Goal: Communication & Community: Share content

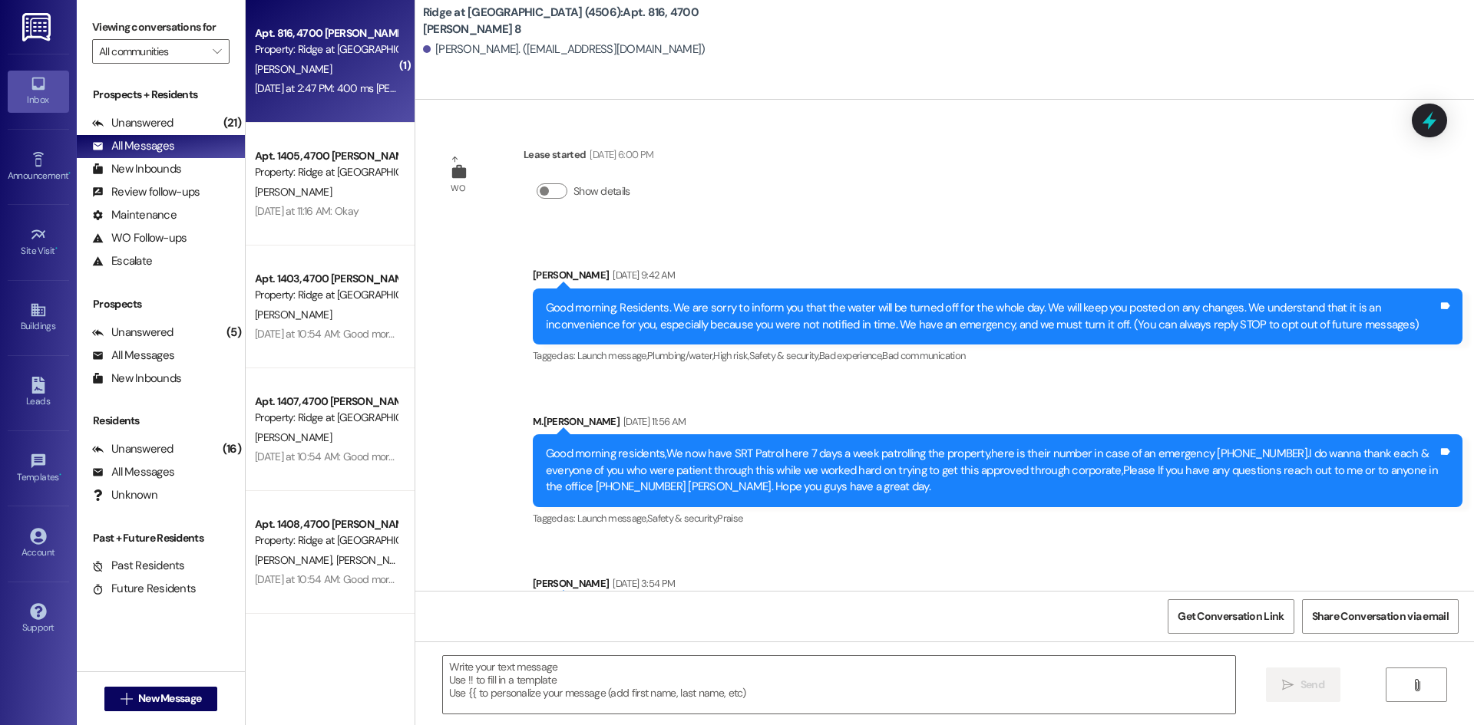
scroll to position [8514, 0]
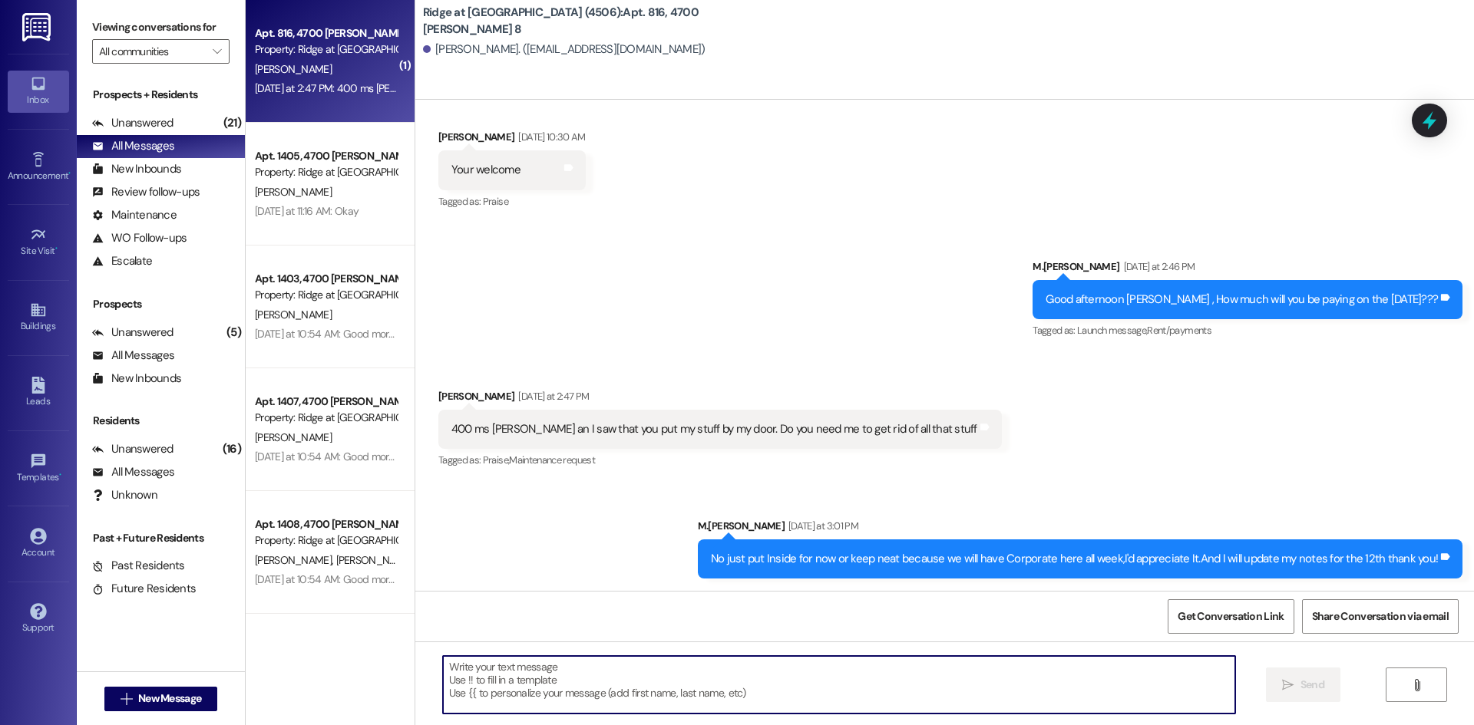
click at [514, 665] on textarea at bounding box center [839, 685] width 792 height 58
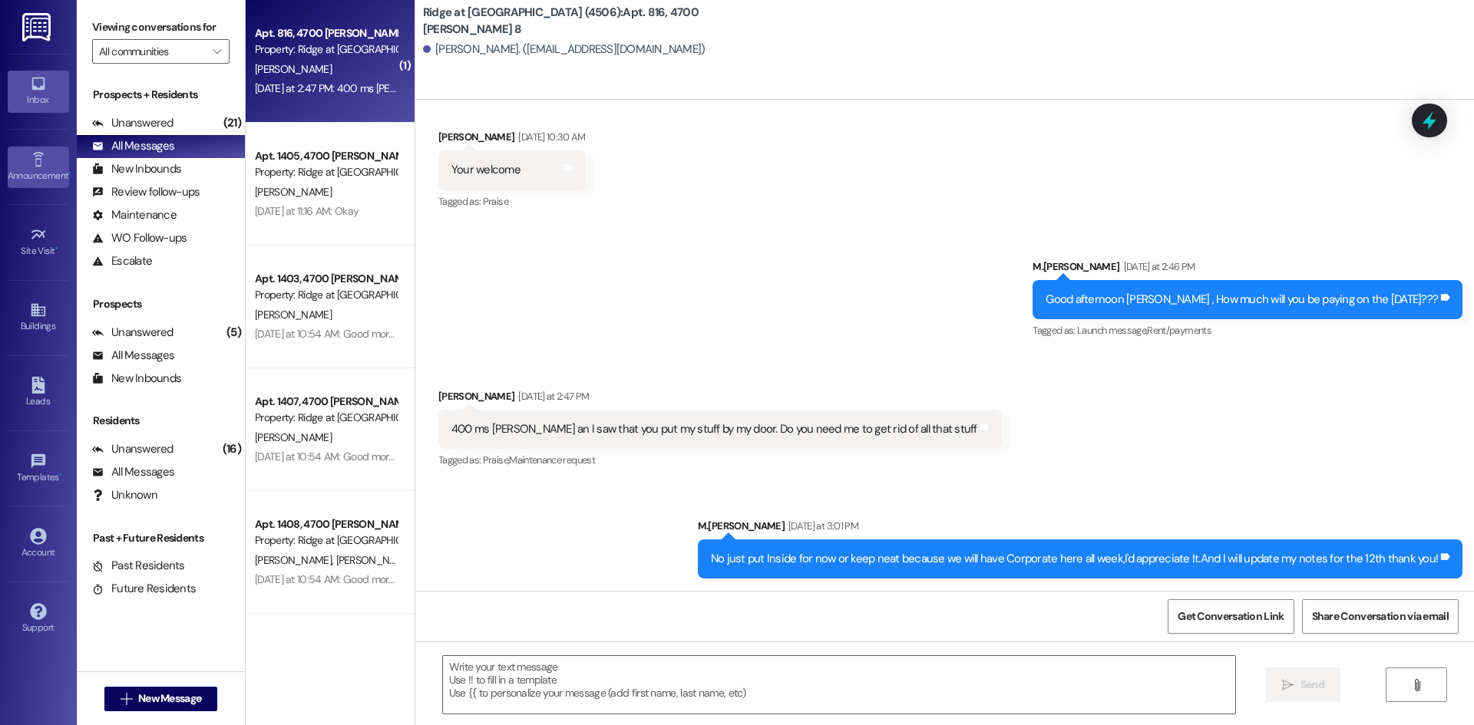
click at [30, 172] on div "Announcement •" at bounding box center [38, 175] width 77 height 15
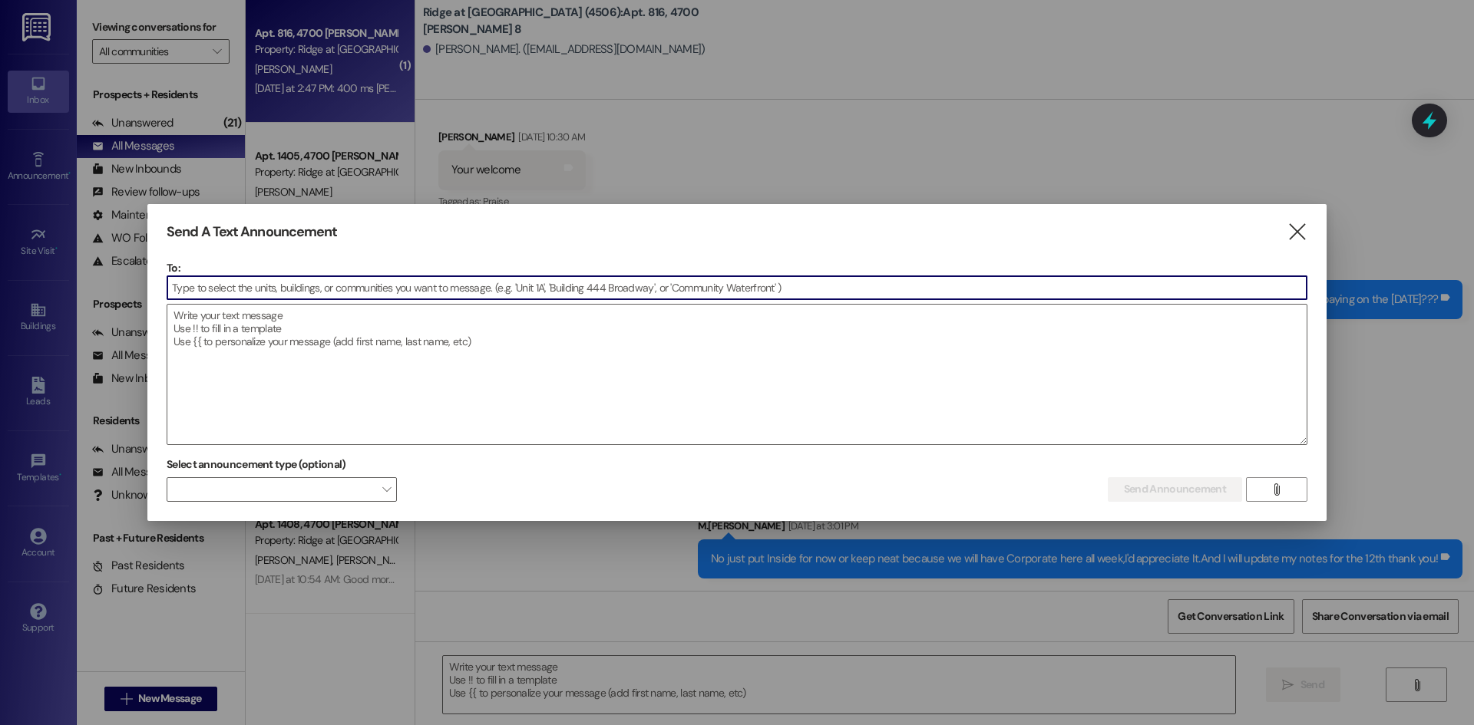
click at [286, 289] on input at bounding box center [736, 287] width 1139 height 23
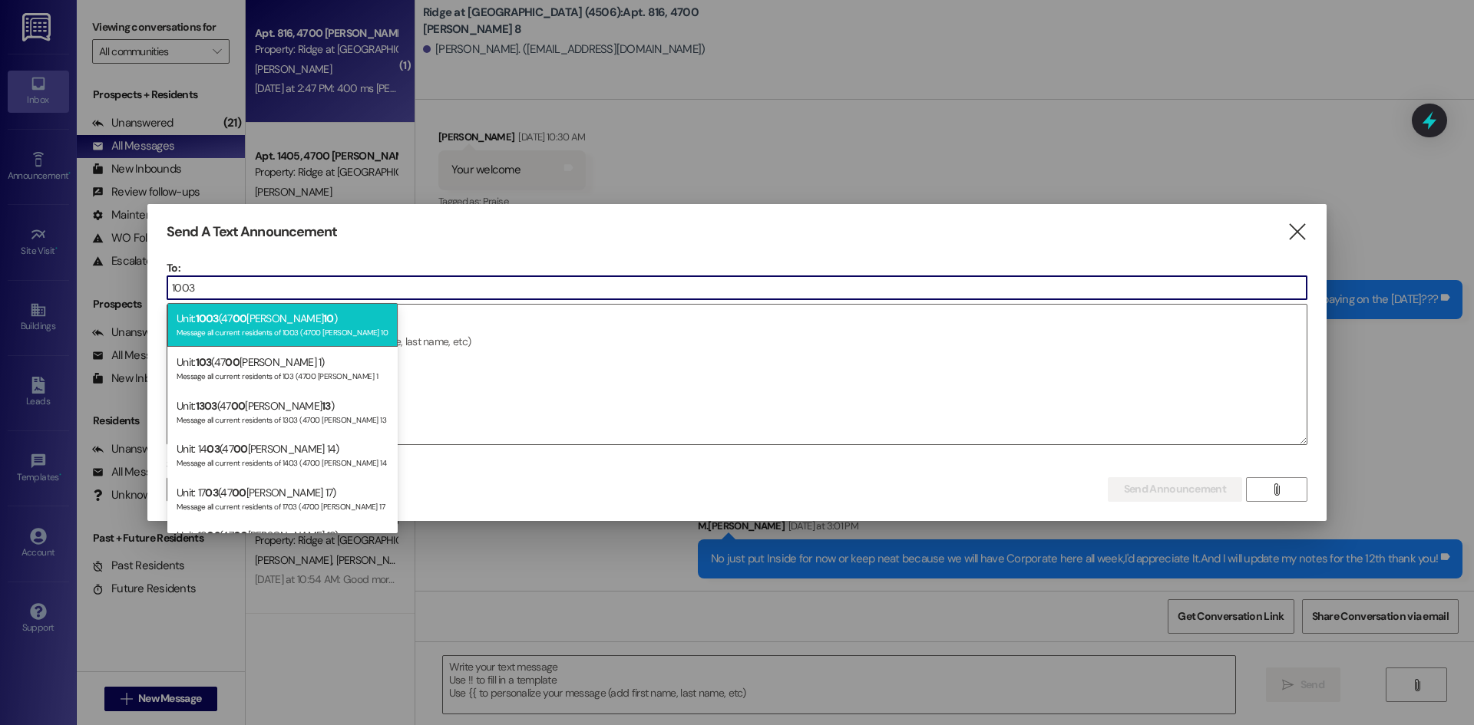
type input "1003"
click at [279, 339] on div "Unit: 1003 (47 00 [PERSON_NAME] 10 ) Message all current residents of 1003 (470…" at bounding box center [282, 325] width 230 height 44
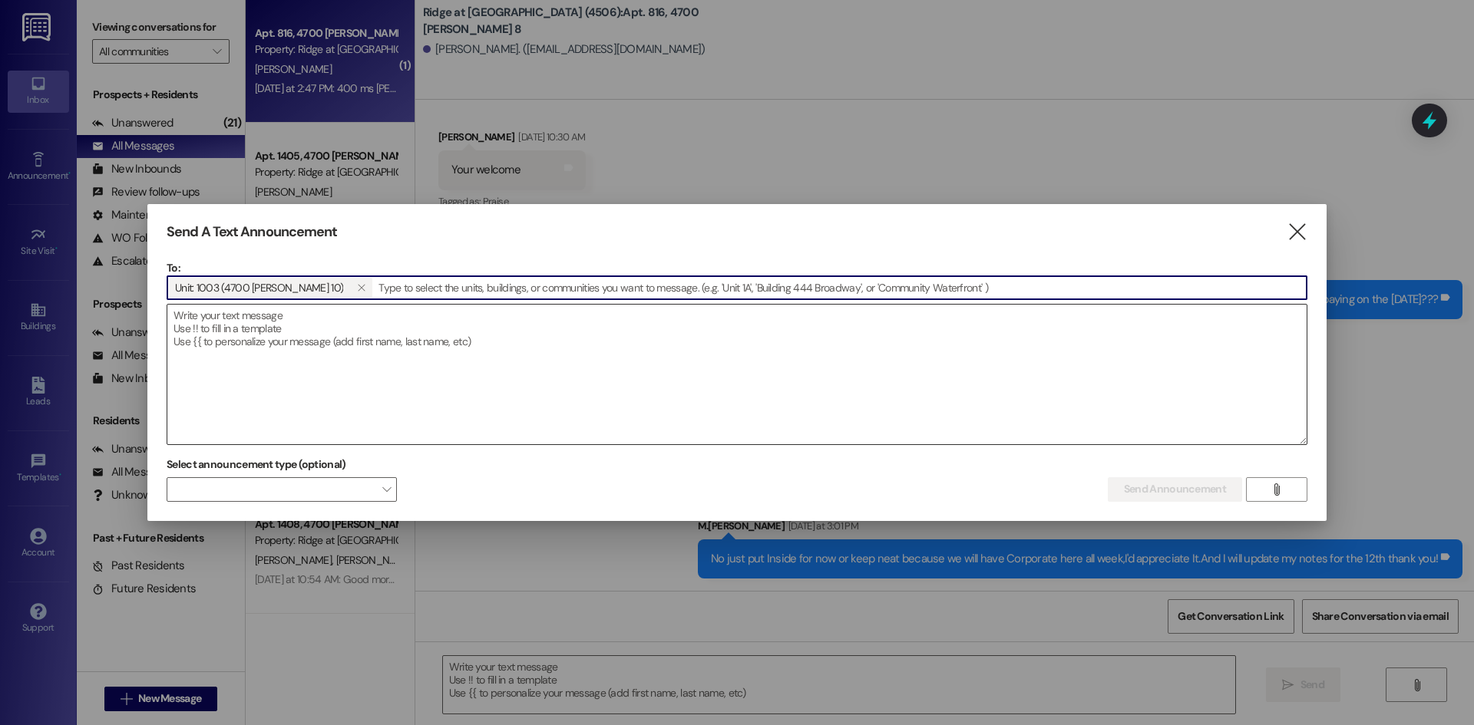
click at [200, 333] on textarea at bounding box center [736, 375] width 1139 height 140
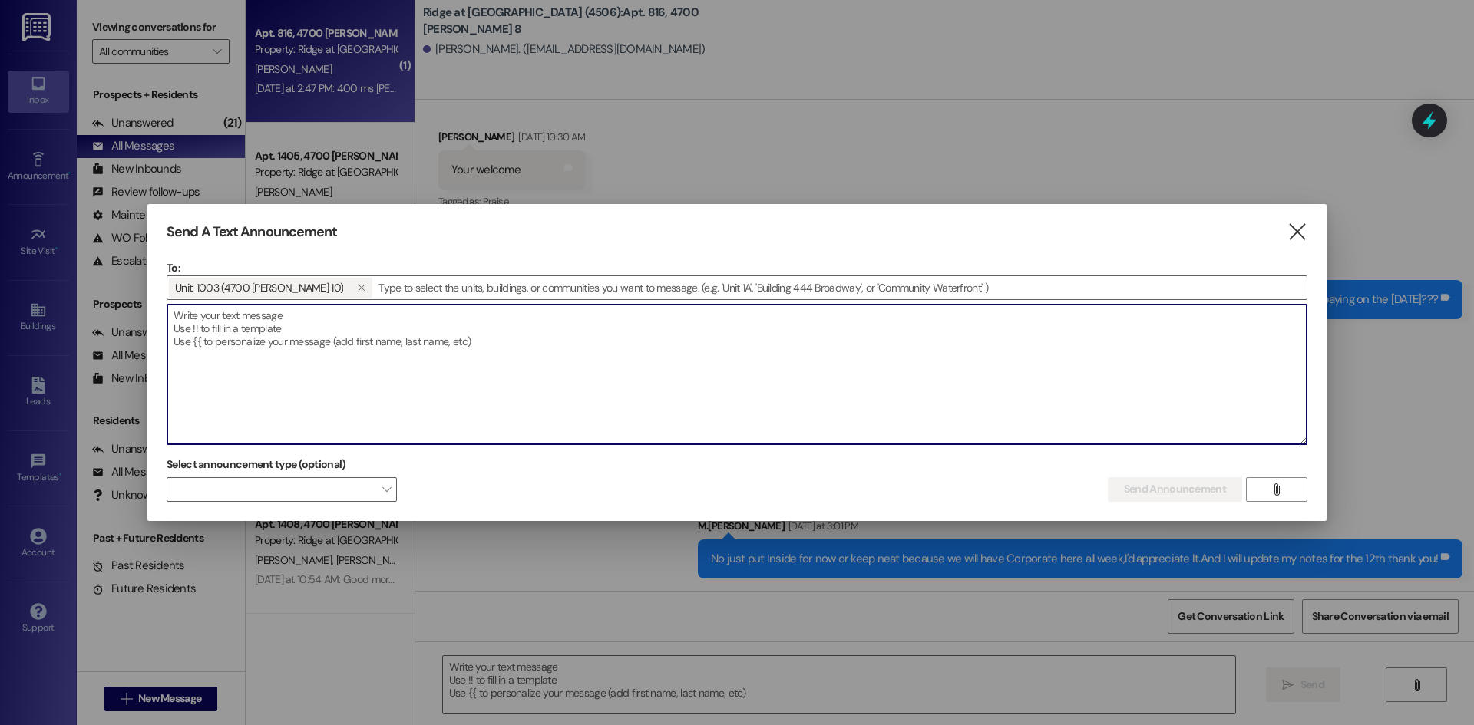
paste textarea "$1,360.50 Good morning,I need to know when you will be paying this balance It l…"
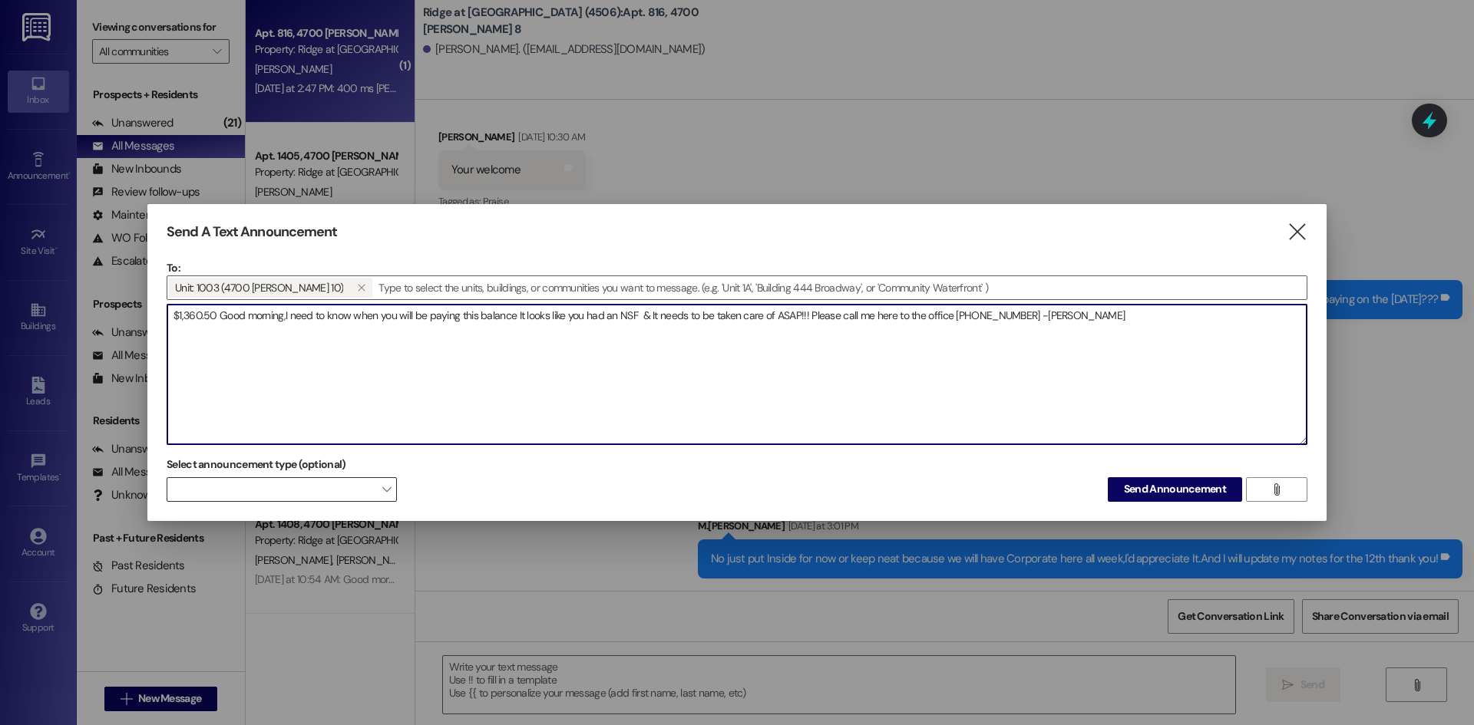
type textarea "$1,360.50 Good morning,I need to know when you will be paying this balance It l…"
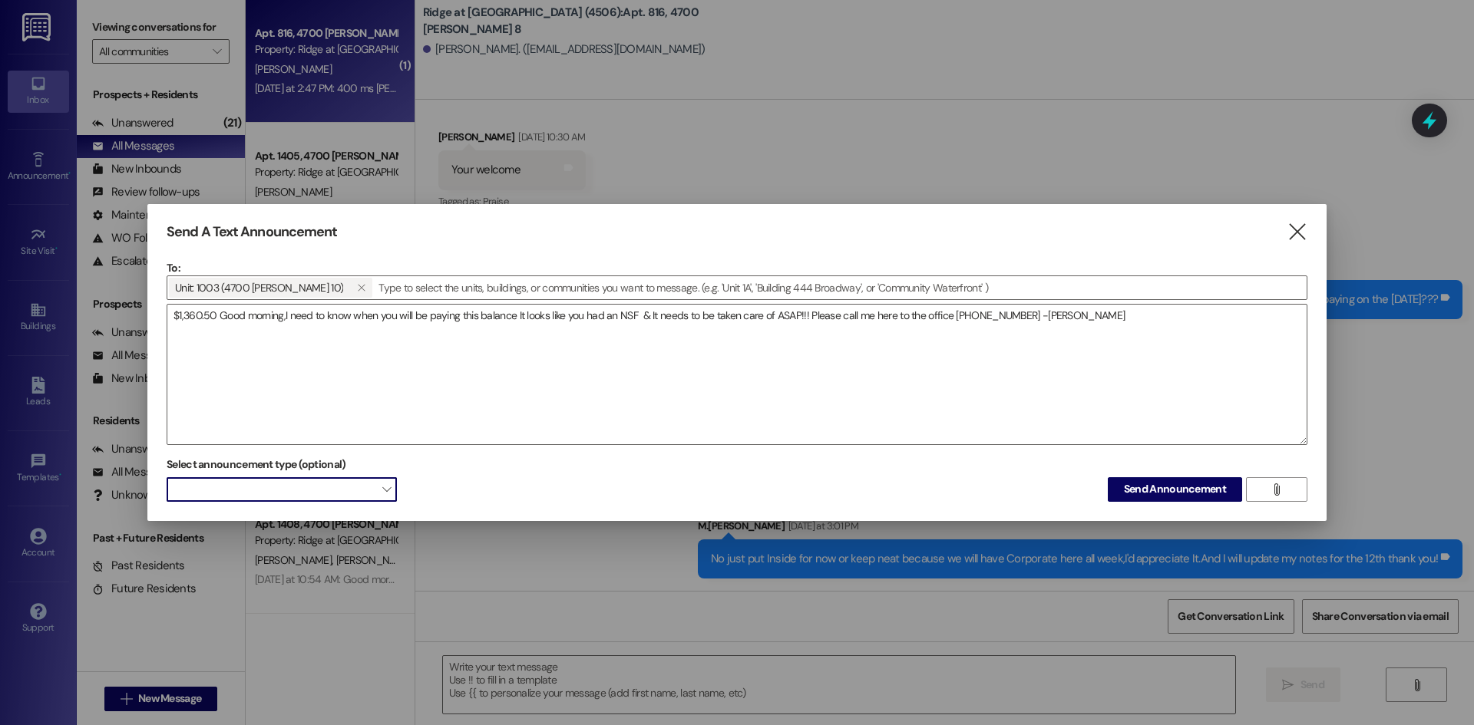
click at [352, 481] on span at bounding box center [282, 489] width 230 height 25
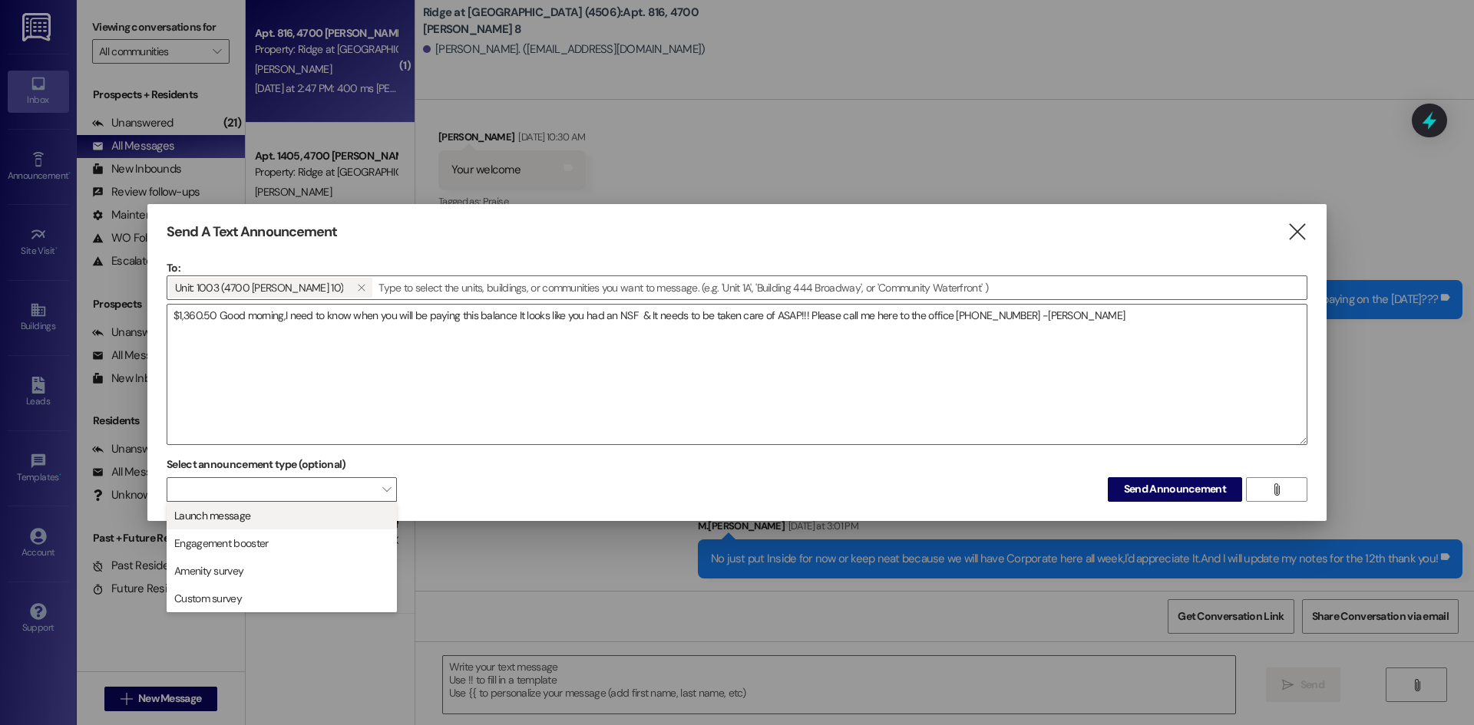
click at [335, 515] on span "Launch message" at bounding box center [281, 515] width 216 height 17
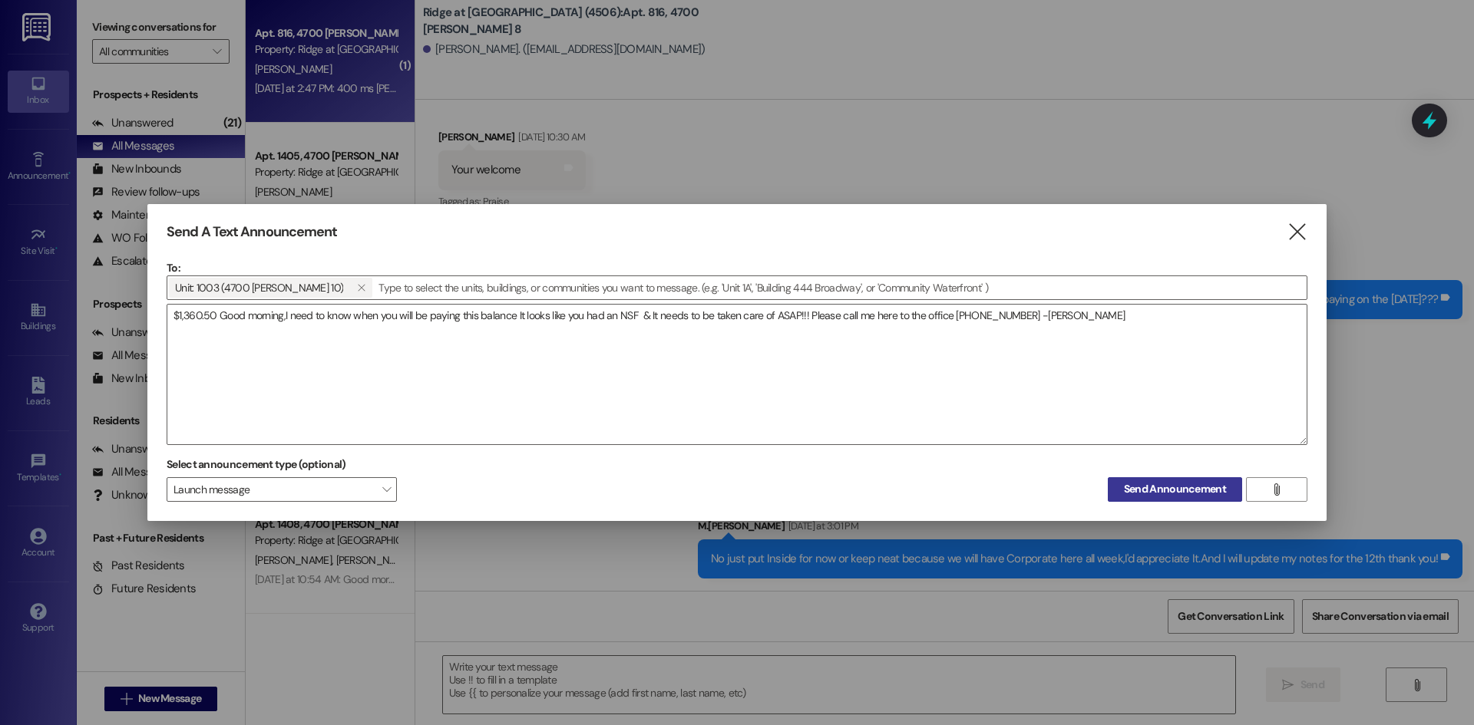
click at [1173, 495] on span "Send Announcement" at bounding box center [1175, 489] width 102 height 16
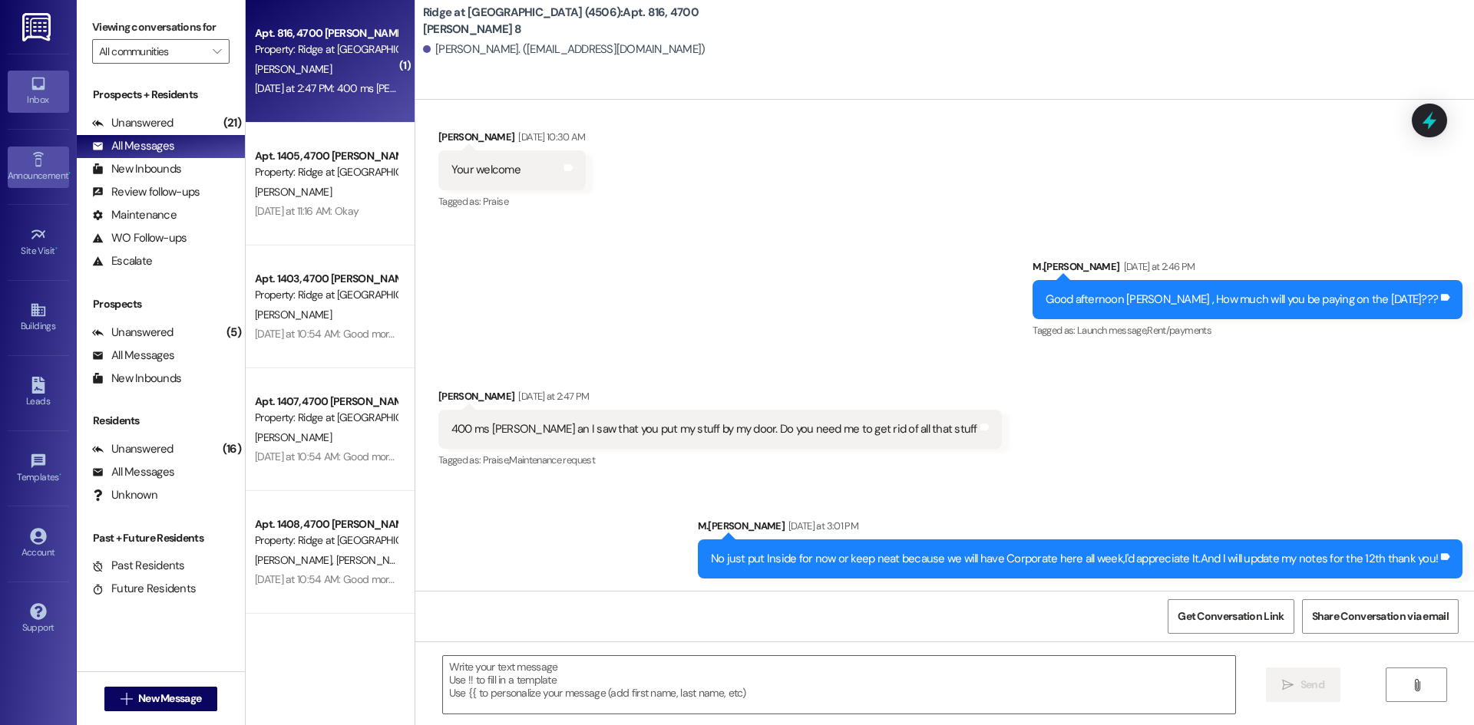
click at [31, 164] on icon at bounding box center [38, 159] width 17 height 17
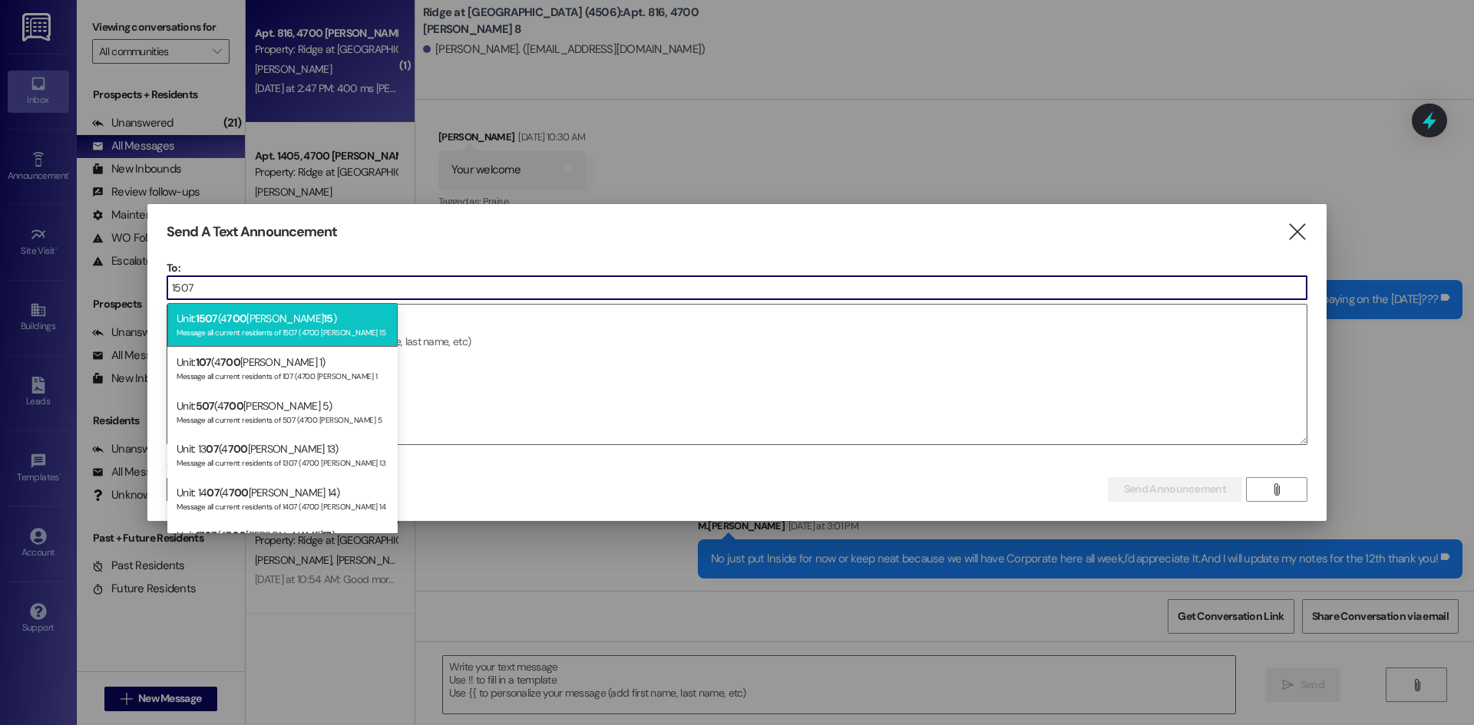
type input "1507"
click at [233, 312] on span "700" at bounding box center [236, 319] width 20 height 14
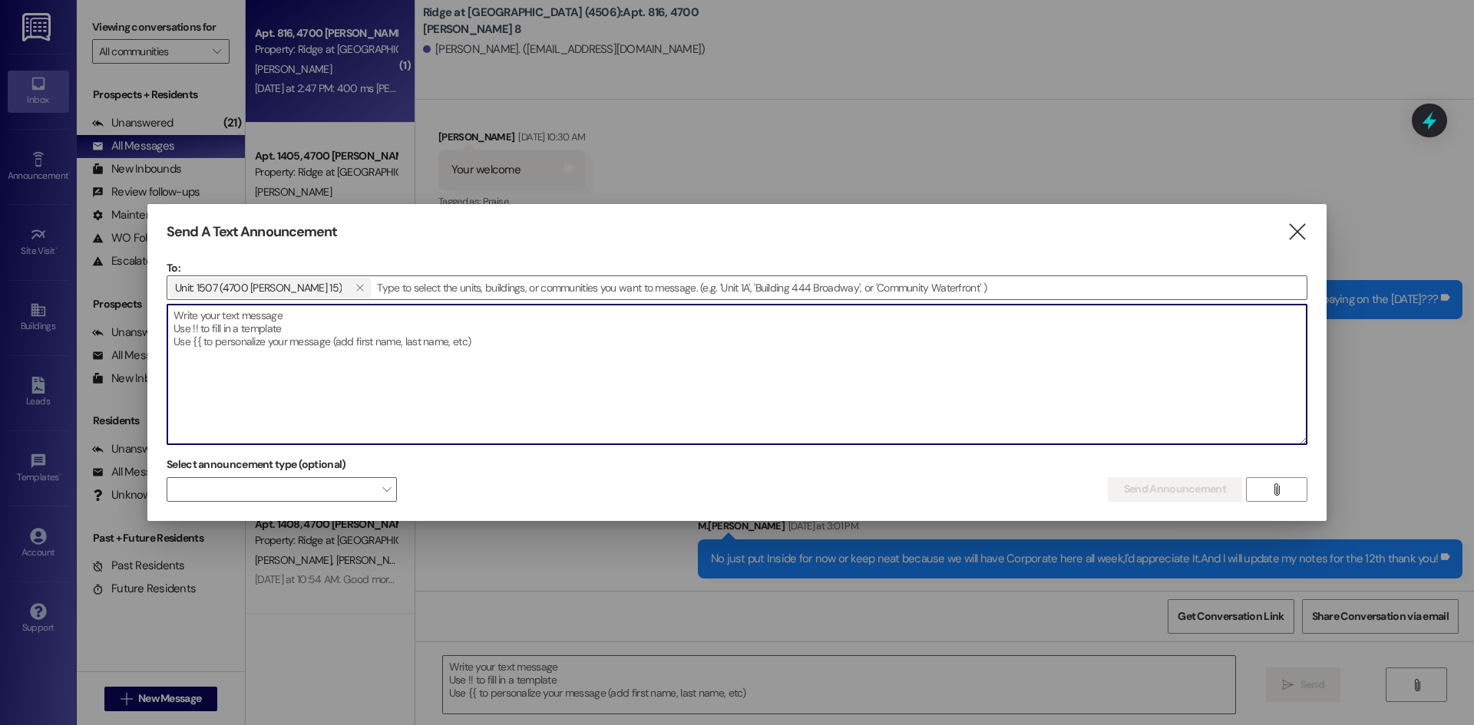
paste textarea "$1,317.94"
type textarea "$1,317.94 Please make this payment ASAP!!"
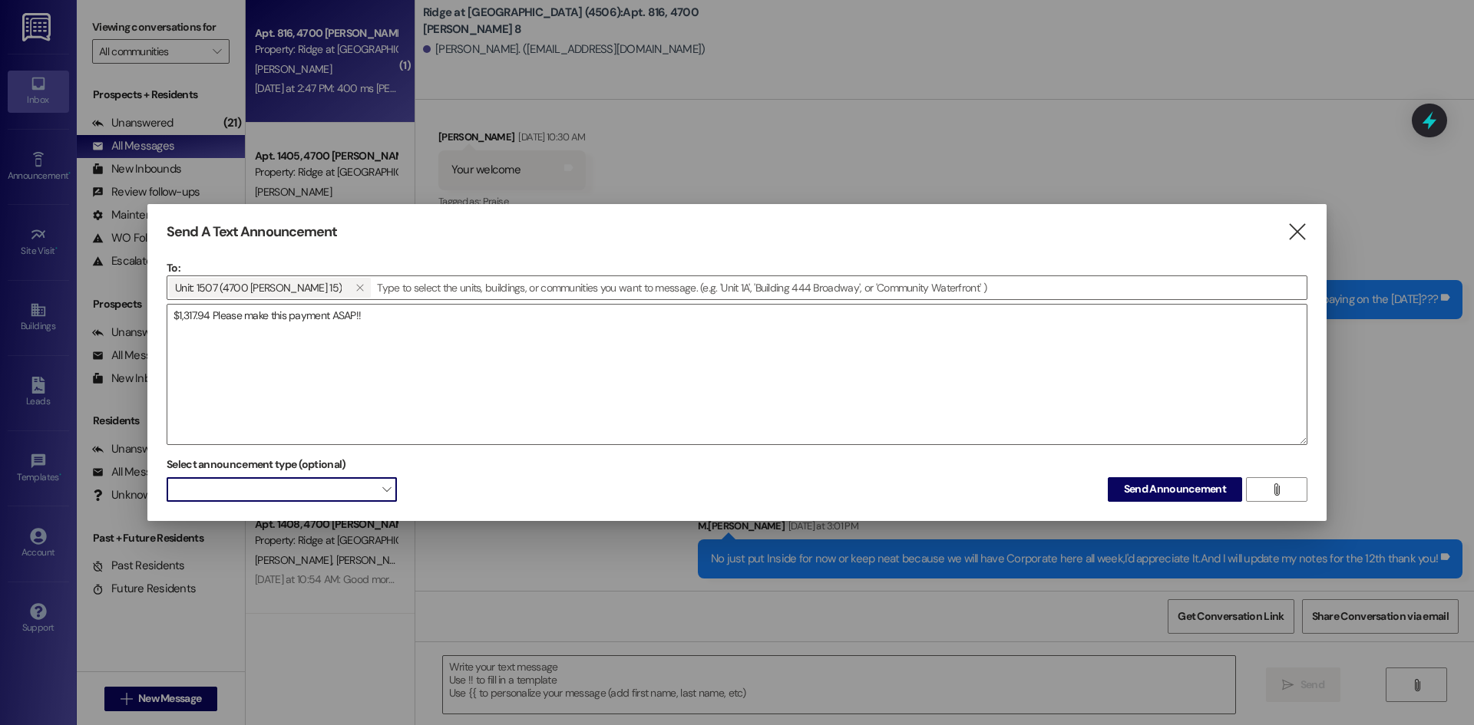
click at [383, 482] on span "" at bounding box center [386, 489] width 8 height 25
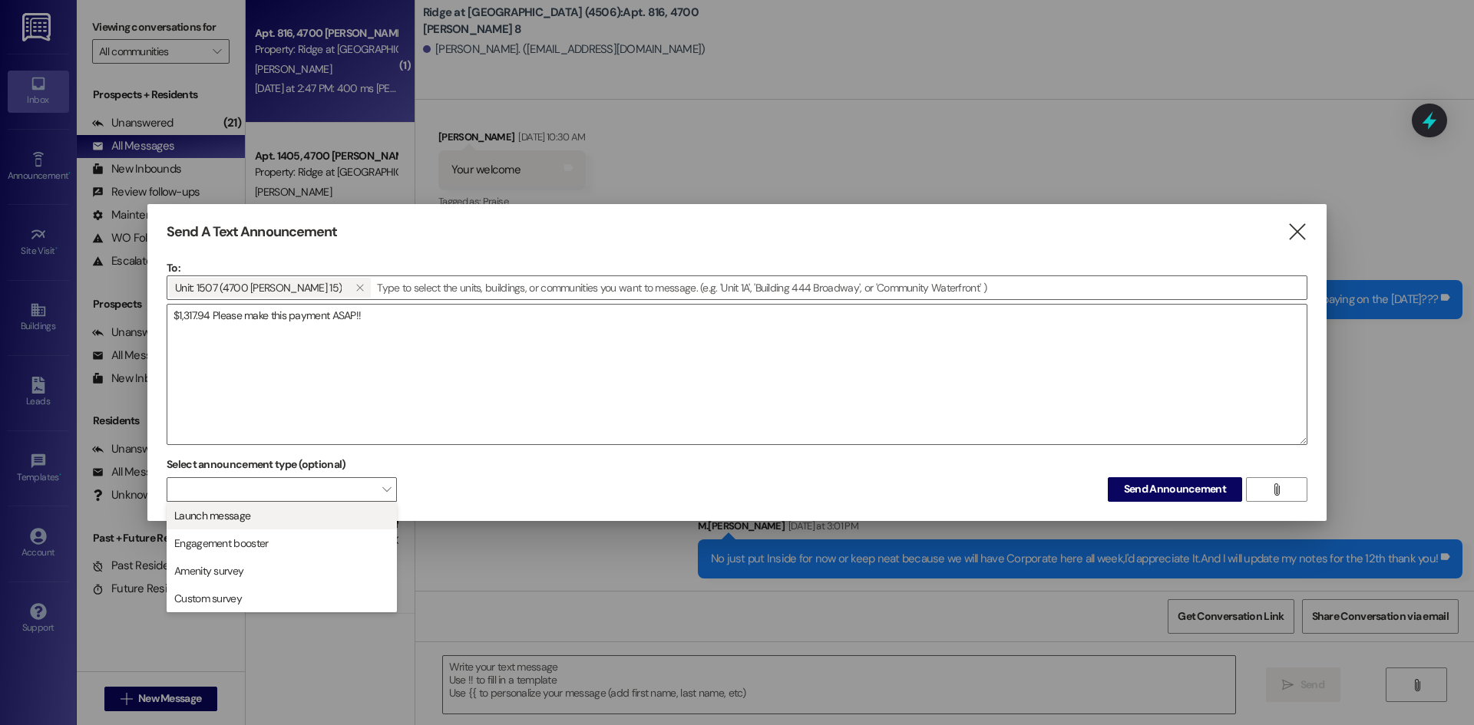
click at [369, 516] on span "Launch message" at bounding box center [281, 515] width 216 height 17
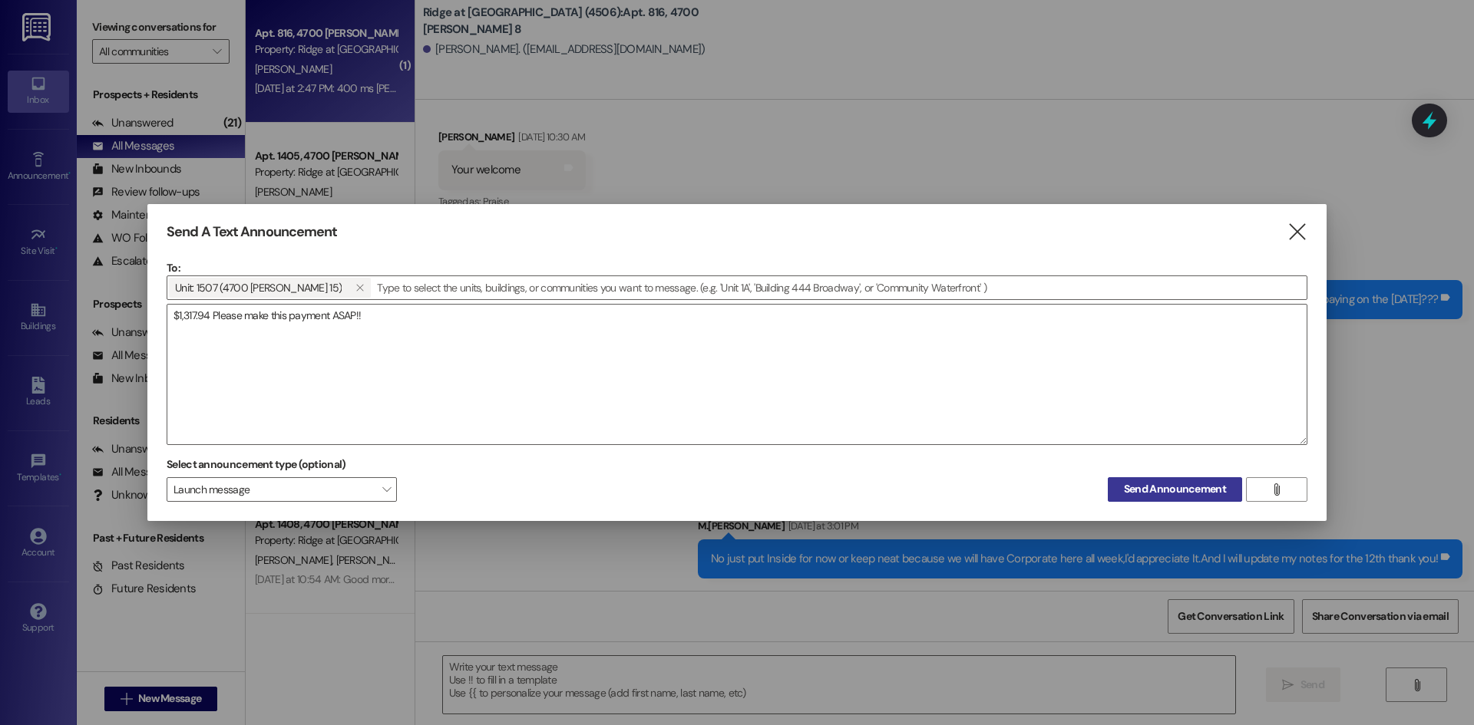
click at [1204, 497] on span "Send Announcement" at bounding box center [1175, 489] width 102 height 16
